Goal: Task Accomplishment & Management: Use online tool/utility

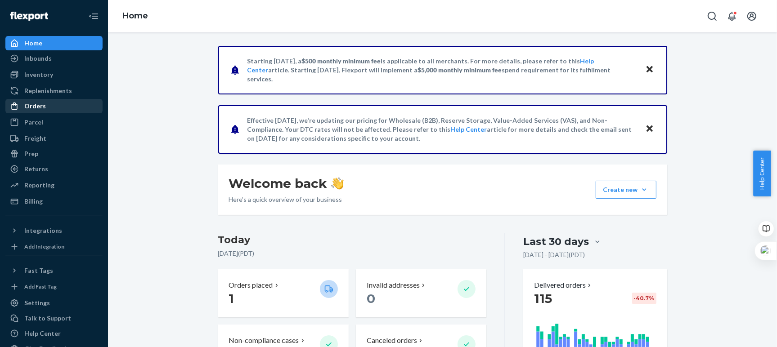
click at [36, 107] on div "Orders" at bounding box center [35, 106] width 22 height 9
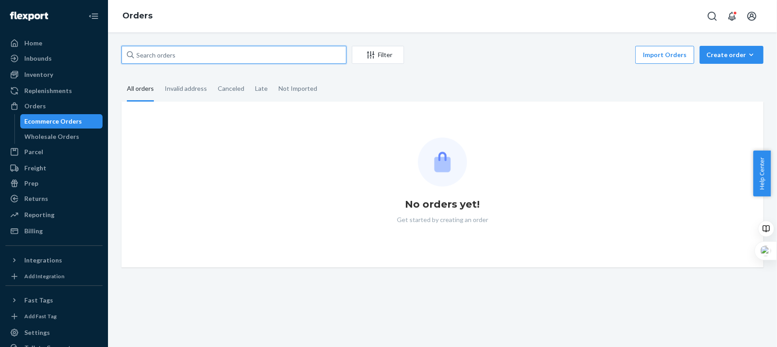
click at [258, 50] on input "text" at bounding box center [233, 55] width 225 height 18
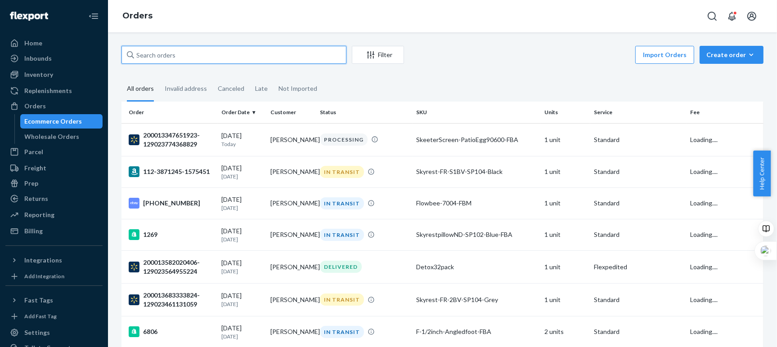
paste input "[PHONE_NUMBER]"
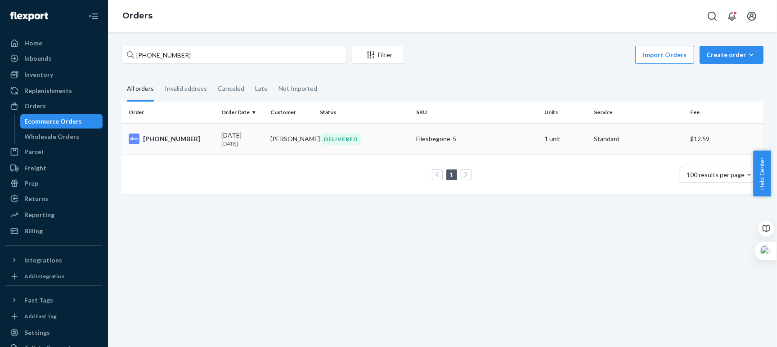
drag, startPoint x: 474, startPoint y: 76, endPoint x: 272, endPoint y: 123, distance: 207.7
click at [473, 77] on fieldset "All orders Invalid address Canceled Late Not Imported" at bounding box center [442, 89] width 642 height 25
click at [65, 122] on div "Ecommerce Orders" at bounding box center [54, 121] width 58 height 9
drag, startPoint x: 196, startPoint y: 55, endPoint x: 155, endPoint y: 28, distance: 49.0
click at [132, 34] on div "[PHONE_NUMBER] Filter Import Orders Create order Ecommerce order Removal order …" at bounding box center [442, 189] width 669 height 315
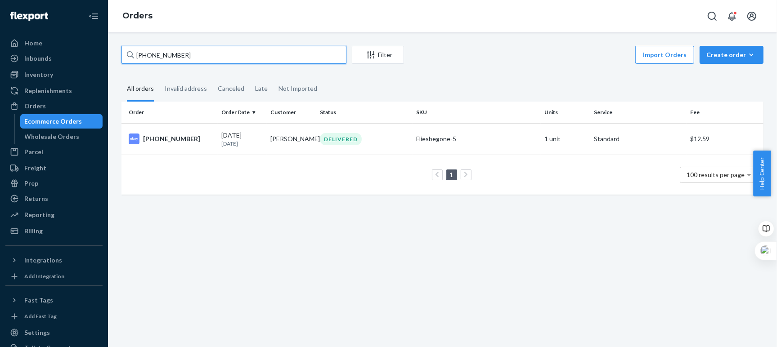
paste input "112-9296885-3389063"
type input "112-9296885-3389063"
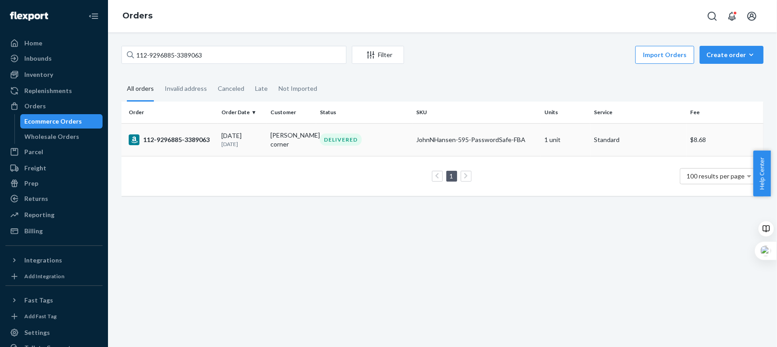
click at [378, 146] on td "DELIVERED" at bounding box center [364, 139] width 96 height 33
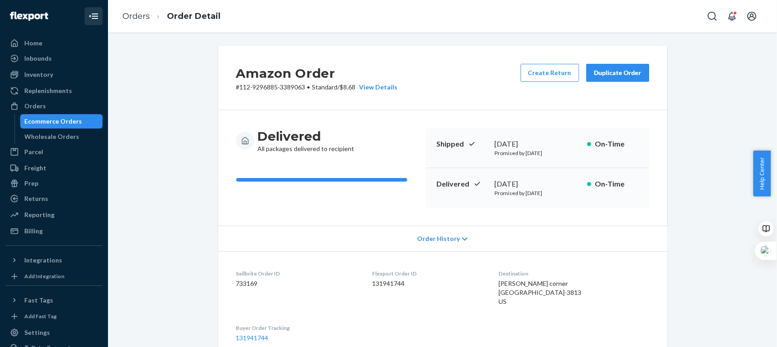
click at [89, 15] on icon "Close Navigation" at bounding box center [90, 16] width 2 height 2
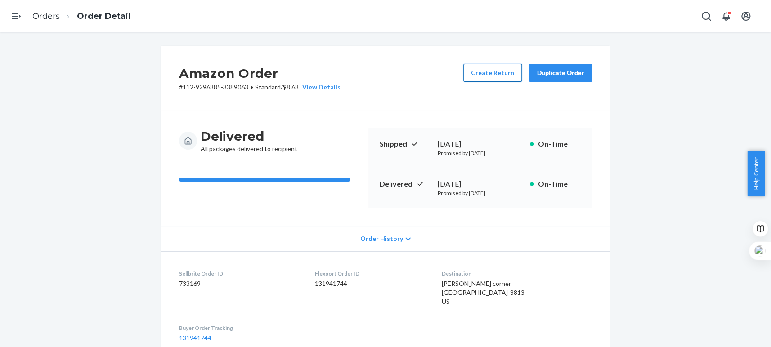
click at [478, 76] on button "Create Return" at bounding box center [492, 73] width 58 height 18
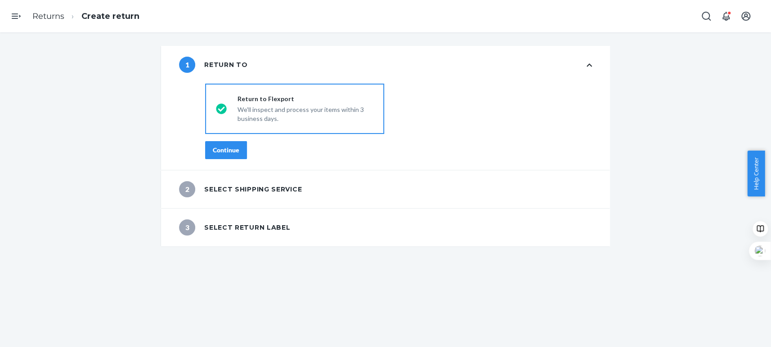
click at [230, 153] on div "Continue" at bounding box center [226, 150] width 27 height 9
